Goal: Find specific page/section: Find specific page/section

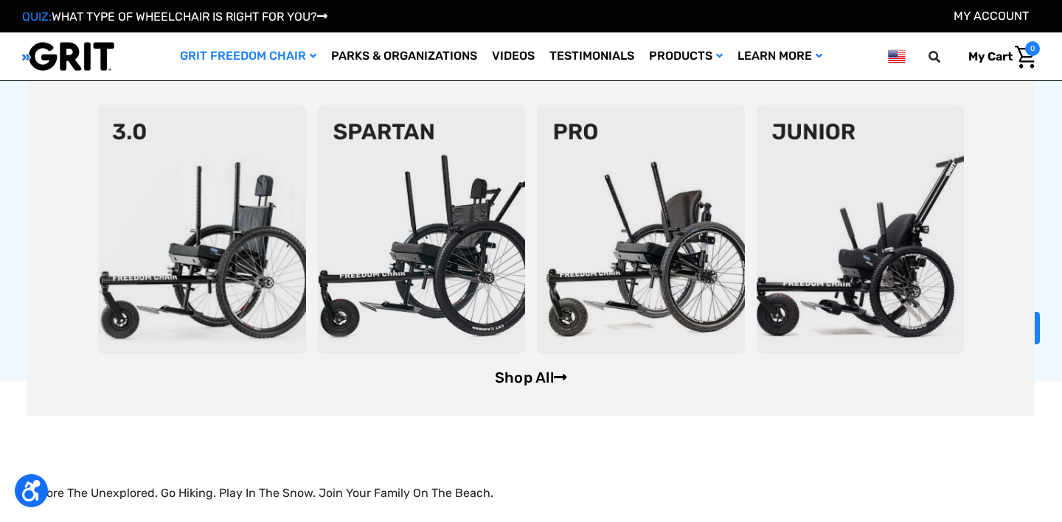
click at [515, 376] on link "Shop All" at bounding box center [531, 378] width 72 height 18
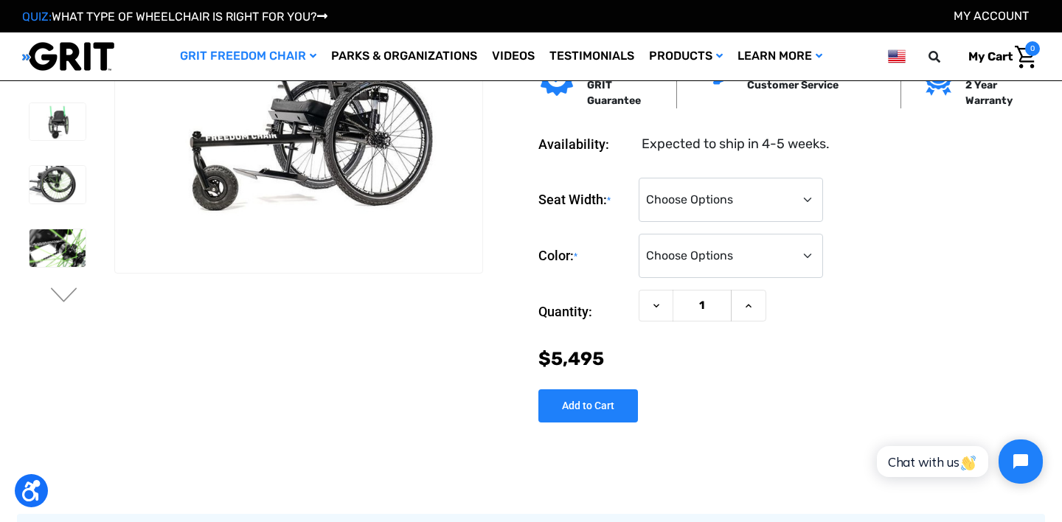
scroll to position [122, 0]
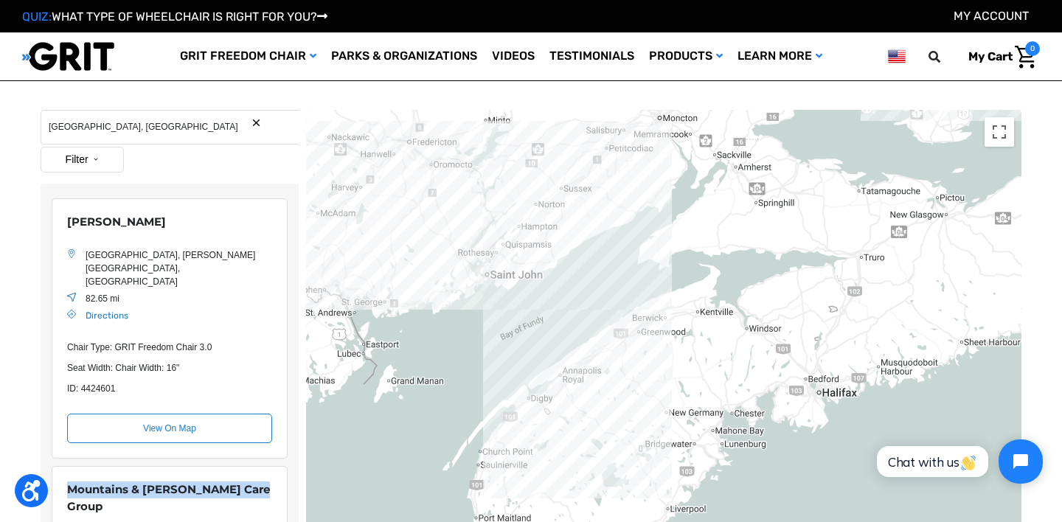
scroll to position [136, 0]
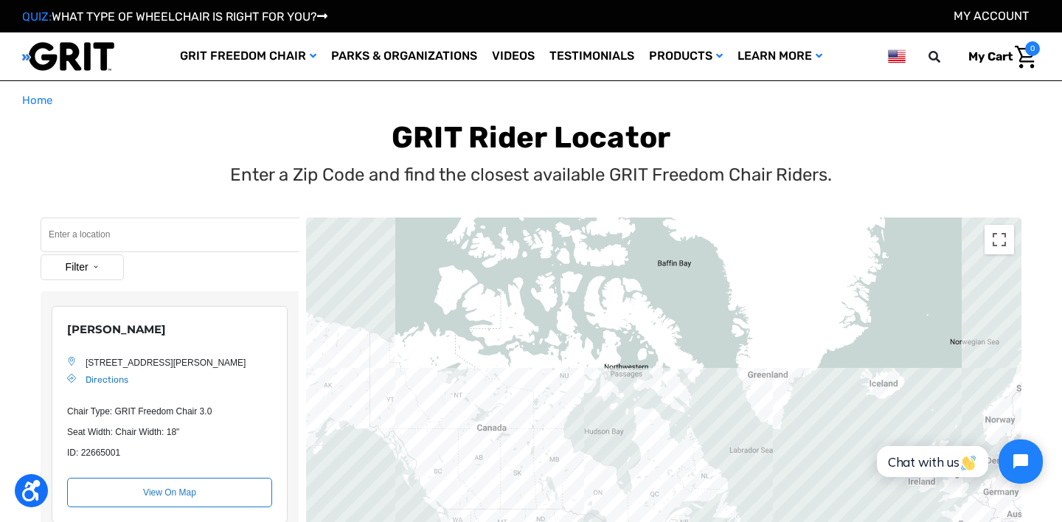
click at [111, 237] on input "Search" at bounding box center [170, 235] width 259 height 35
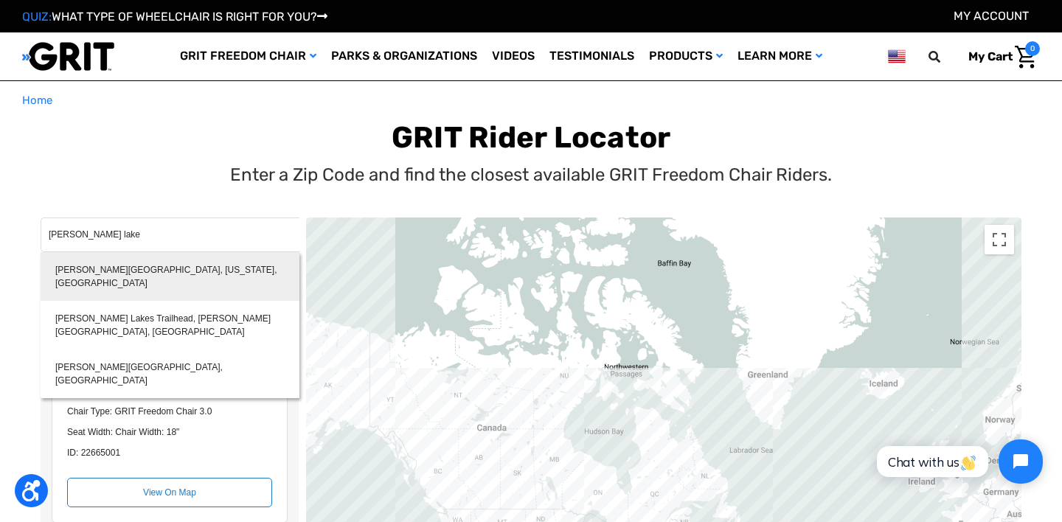
type input "Roman Nose Lakes, Idaho, USA"
click at [139, 270] on div "Roman Nose Lakes, Idaho, USA" at bounding box center [170, 276] width 259 height 49
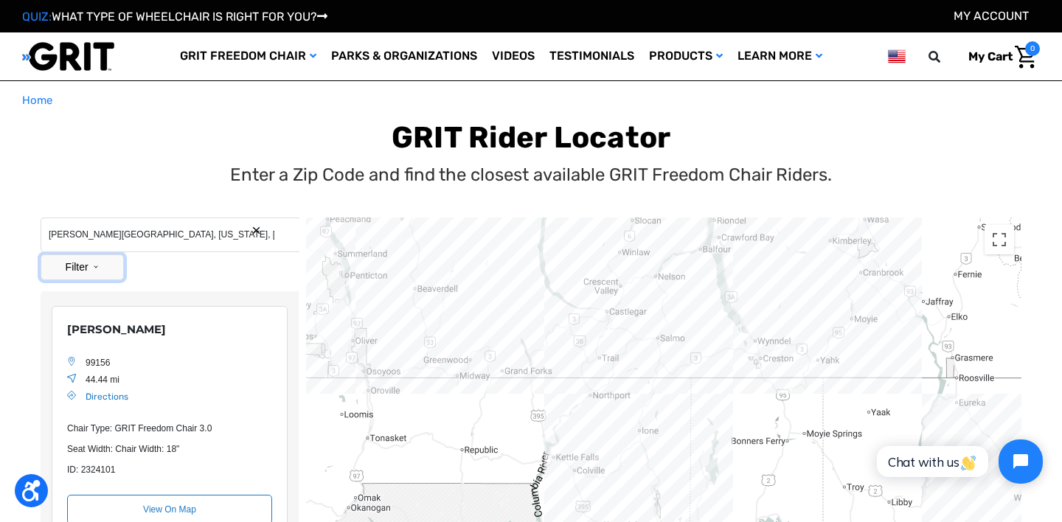
click at [77, 267] on button "Filter" at bounding box center [82, 267] width 83 height 26
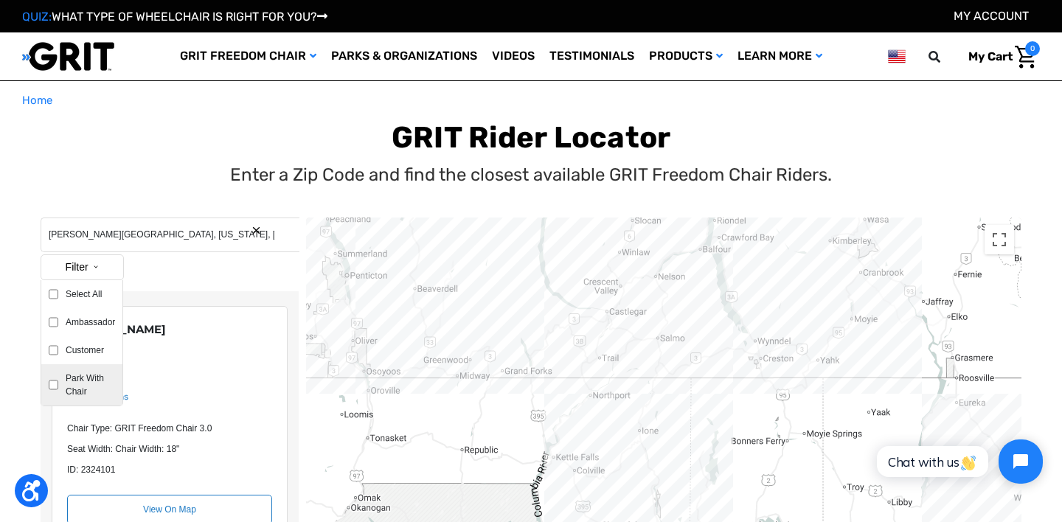
click at [76, 377] on label "Park With Chair" at bounding box center [86, 385] width 57 height 27
click at [58, 377] on input "Park With Chair" at bounding box center [54, 385] width 10 height 27
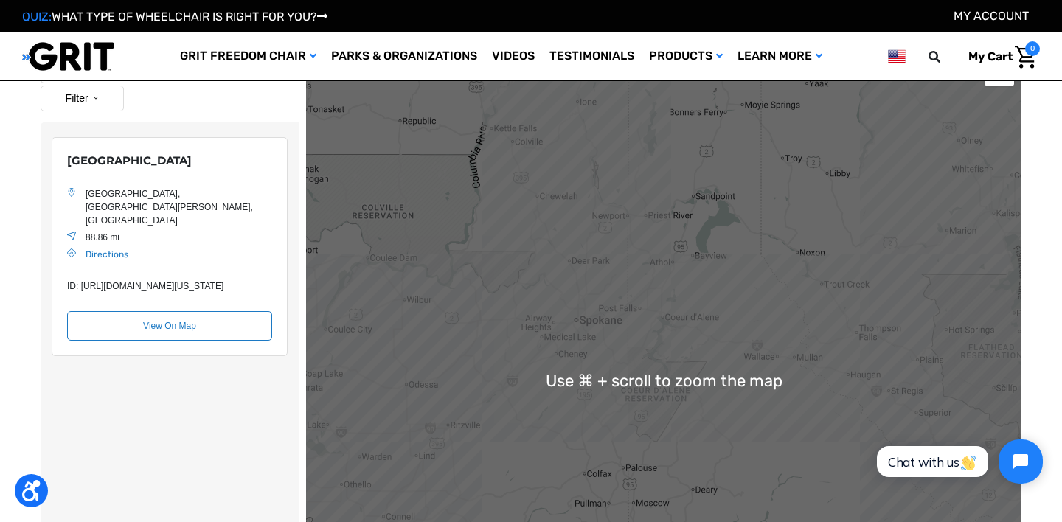
scroll to position [87, 0]
